Goal: Task Accomplishment & Management: Use online tool/utility

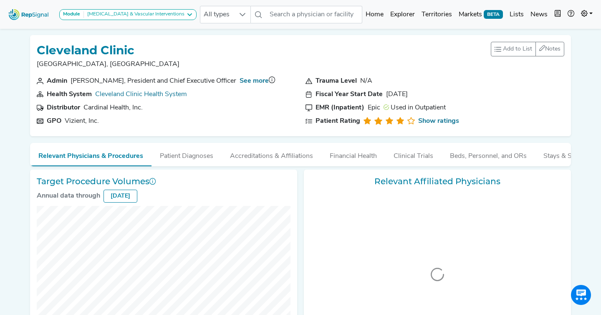
click at [137, 19] on button "Module Amputation & Vascular Interventions" at bounding box center [127, 14] width 137 height 11
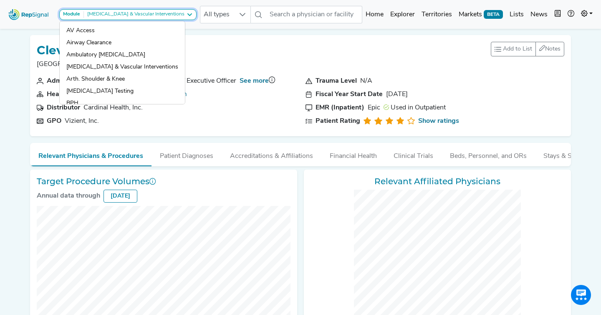
checkbox input "false"
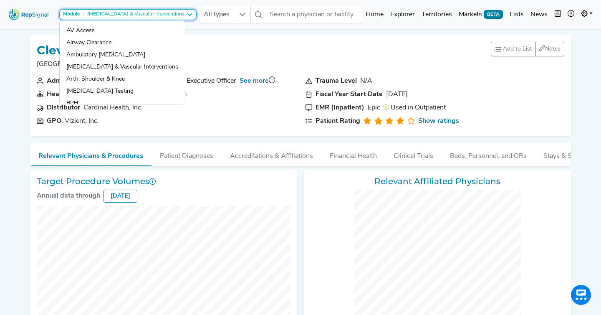
checkbox input "false"
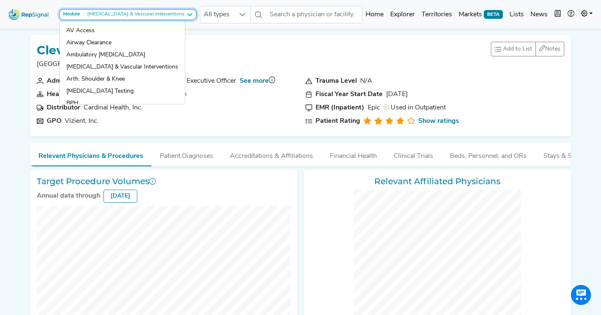
checkbox input "false"
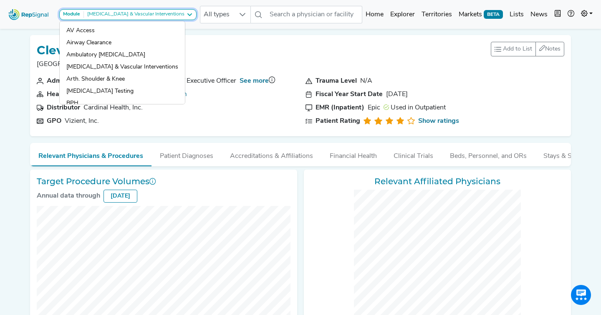
checkbox input "false"
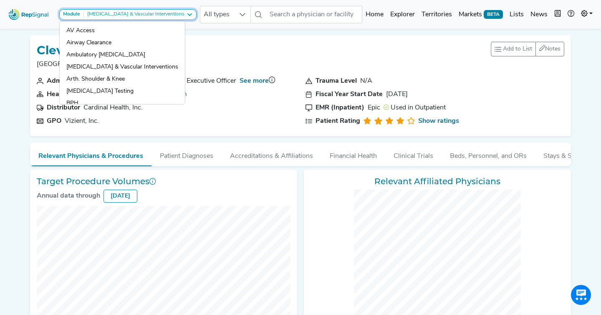
checkbox input "false"
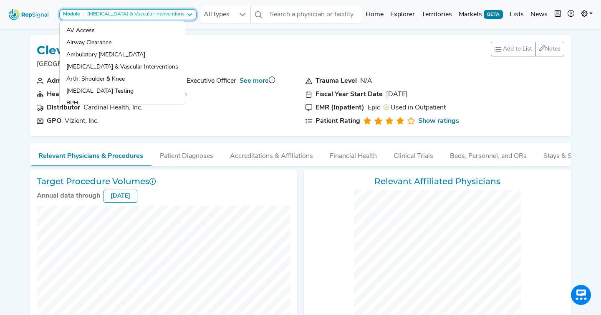
checkbox input "false"
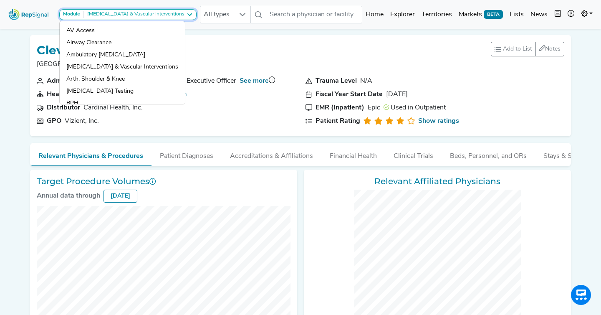
checkbox input "false"
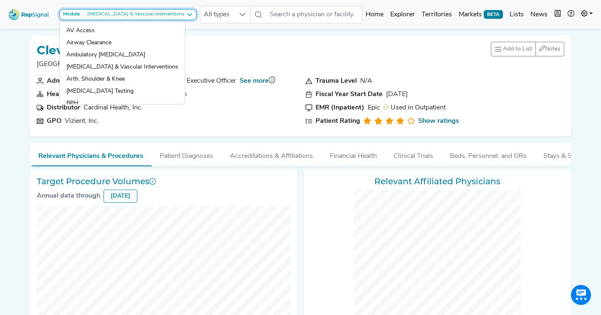
checkbox input "false"
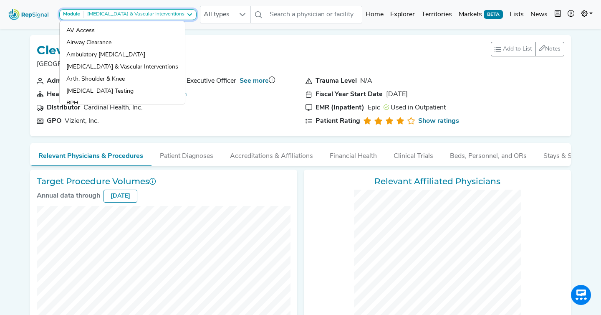
checkbox input "false"
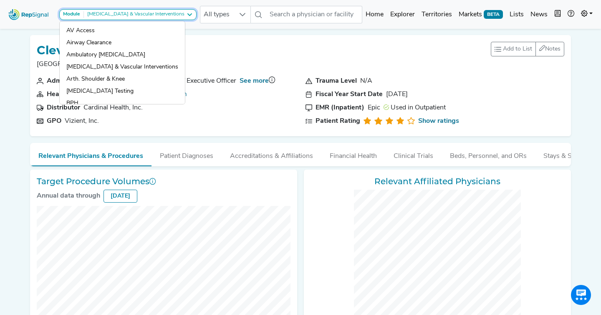
checkbox input "false"
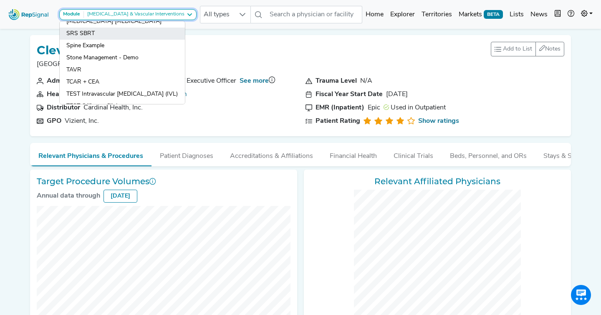
scroll to position [712, 0]
